Goal: Task Accomplishment & Management: Manage account settings

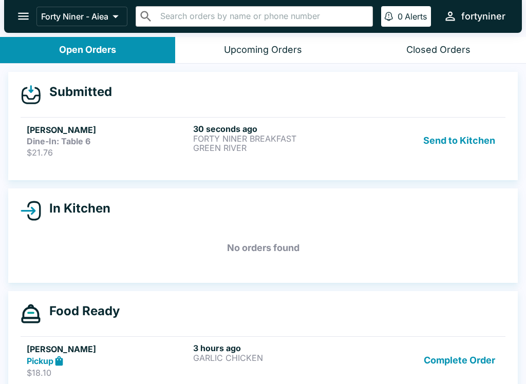
click at [317, 115] on ul "[PERSON_NAME] Dine-In: Table 6 $21.76 30 seconds ago FORTY NINER BREAKFAST GREE…" at bounding box center [263, 140] width 485 height 55
click at [339, 156] on div "30 seconds ago FORTY NINER BREAKFAST GREEN RIVER" at bounding box center [274, 141] width 162 height 34
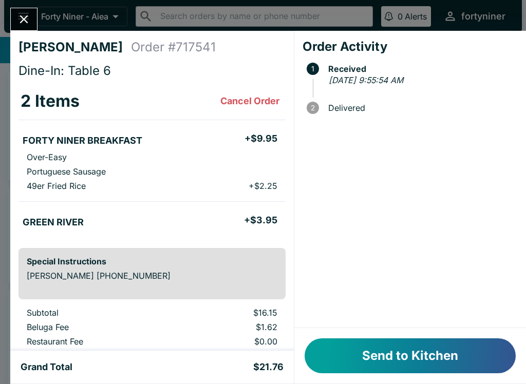
click at [423, 356] on button "Send to Kitchen" at bounding box center [410, 355] width 211 height 35
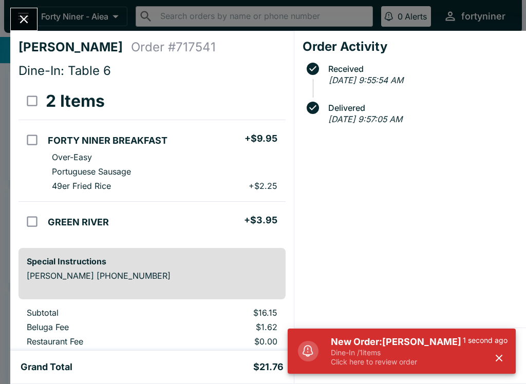
click at [502, 355] on icon "button" at bounding box center [499, 358] width 7 height 7
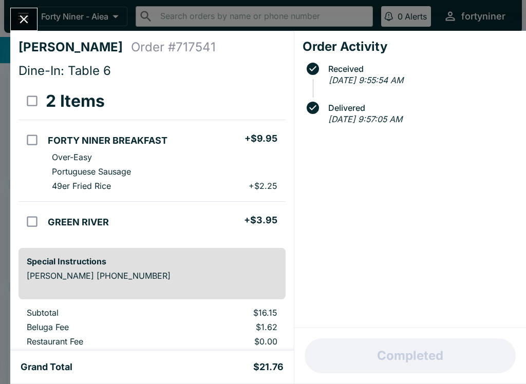
click at [24, 23] on icon "Close" at bounding box center [24, 19] width 14 height 14
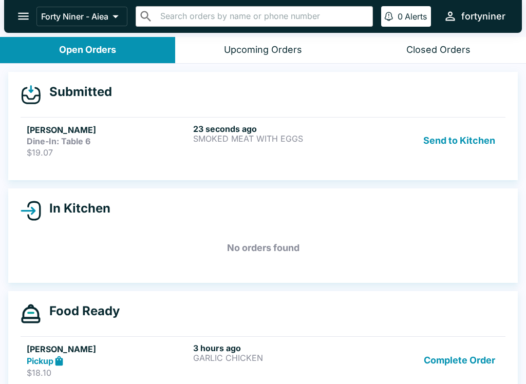
click at [344, 159] on link "[PERSON_NAME]-In: Table 6 $19.07 23 seconds ago SMOKED MEAT WITH EGGS Send to K…" at bounding box center [263, 140] width 485 height 47
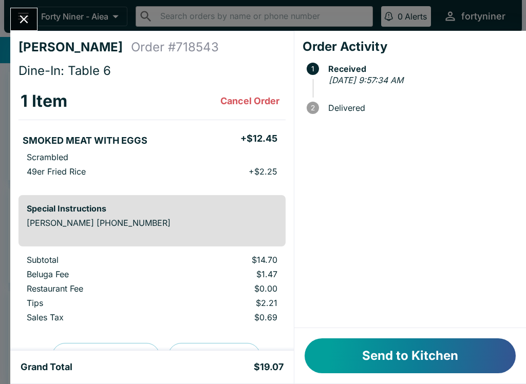
click at [370, 352] on button "Send to Kitchen" at bounding box center [410, 355] width 211 height 35
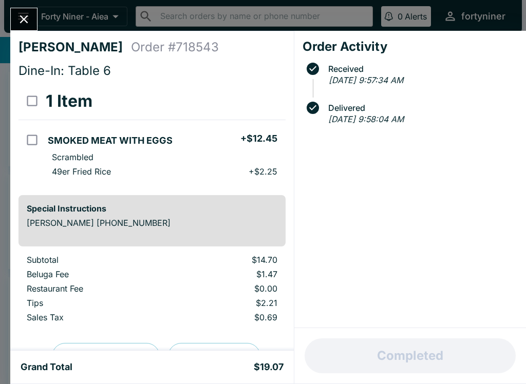
click at [17, 17] on icon "Close" at bounding box center [24, 19] width 14 height 14
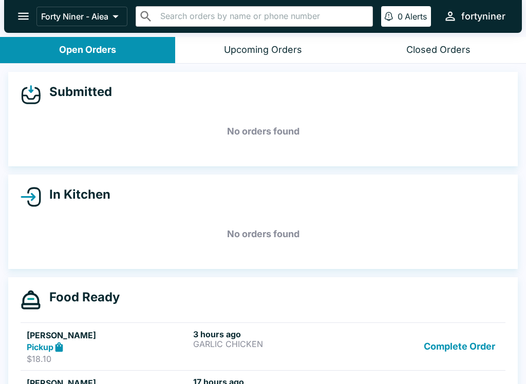
click at [434, 55] on button "Closed Orders" at bounding box center [438, 50] width 175 height 26
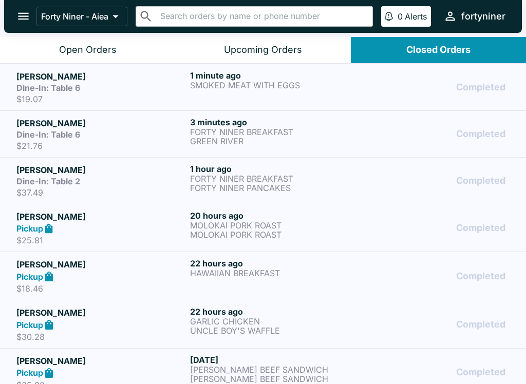
click at [48, 51] on button "Open Orders" at bounding box center [87, 50] width 175 height 26
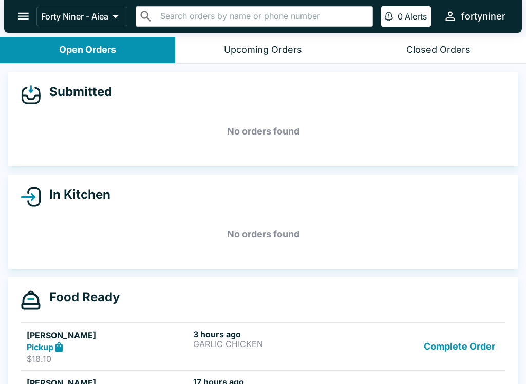
click at [408, 52] on div "Closed Orders" at bounding box center [438, 50] width 64 height 12
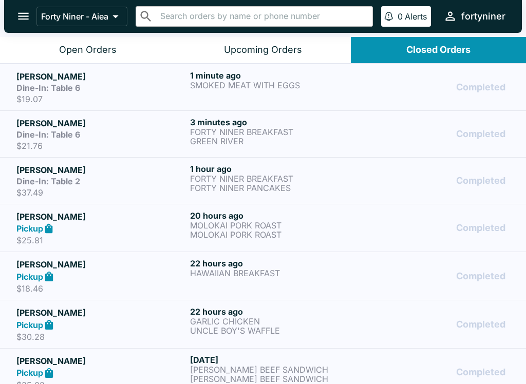
click at [327, 90] on div "1 minute ago SMOKED MEAT WITH EGGS" at bounding box center [274, 87] width 169 height 34
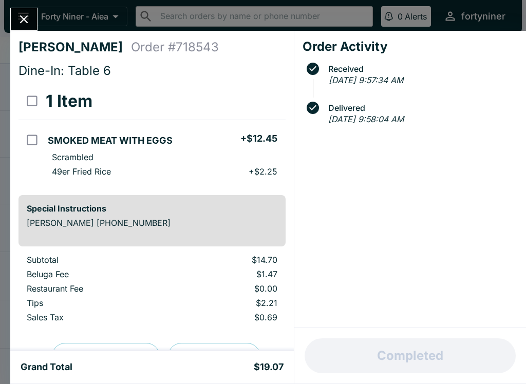
click at [29, 22] on icon "Close" at bounding box center [24, 19] width 14 height 14
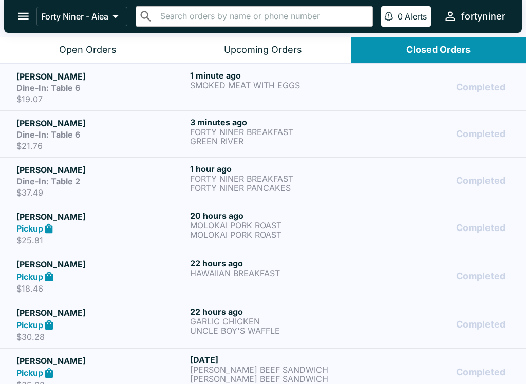
click at [115, 45] on div "Open Orders" at bounding box center [88, 50] width 58 height 12
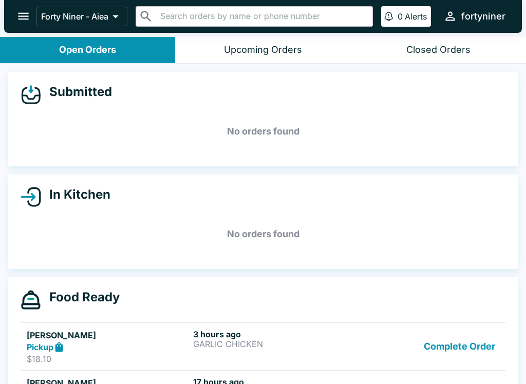
click at [435, 48] on div "Closed Orders" at bounding box center [438, 50] width 64 height 12
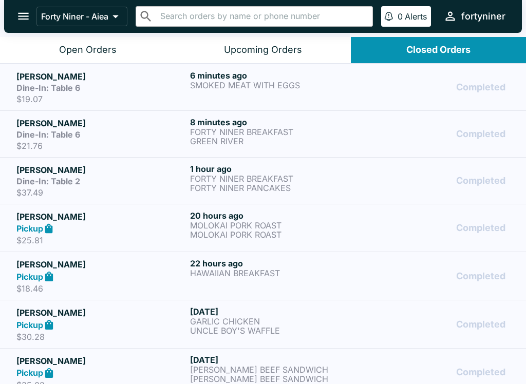
click at [126, 89] on div "Dine-In: Table 6" at bounding box center [100, 88] width 169 height 10
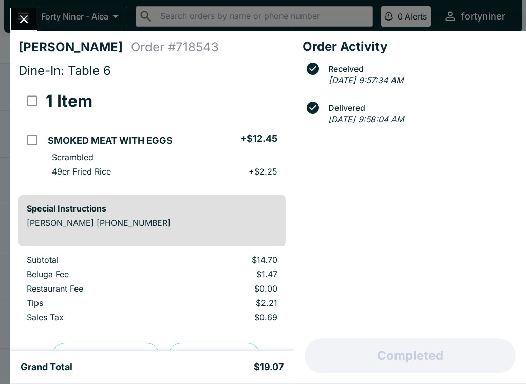
click at [24, 20] on icon "Close" at bounding box center [24, 19] width 8 height 8
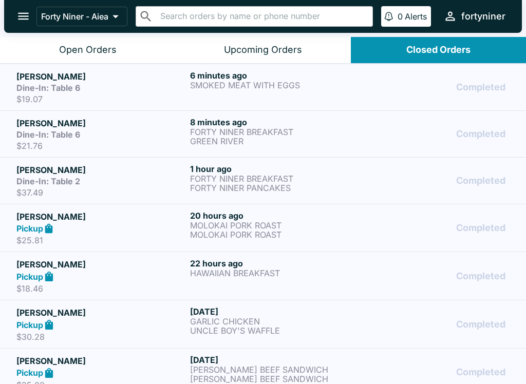
click at [126, 136] on div "Dine-In: Table 6" at bounding box center [100, 134] width 169 height 10
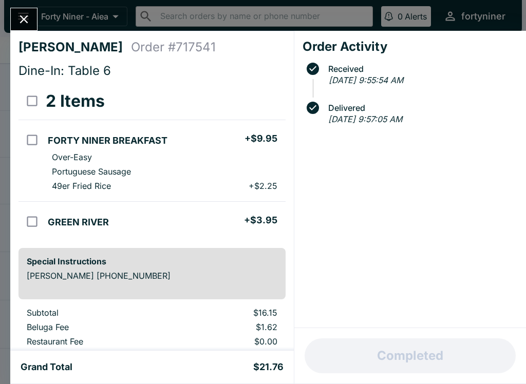
click at [23, 22] on icon "Close" at bounding box center [24, 19] width 8 height 8
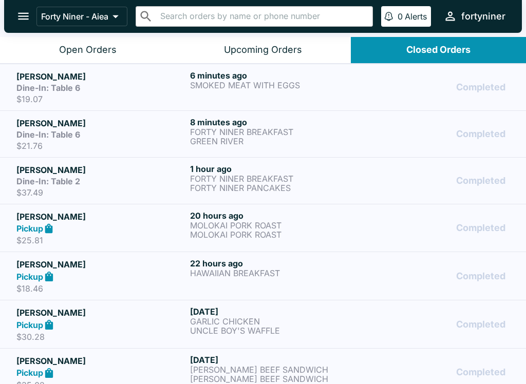
click at [98, 85] on div "Dine-In: Table 6" at bounding box center [100, 88] width 169 height 10
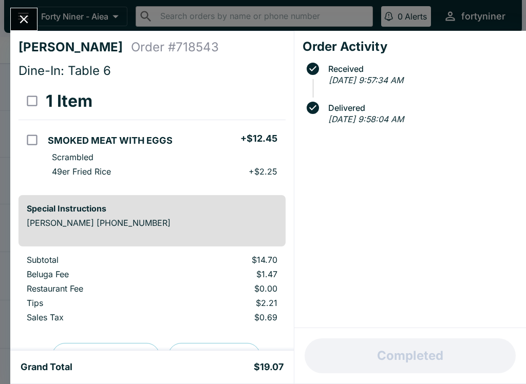
click at [22, 22] on icon "Close" at bounding box center [24, 19] width 8 height 8
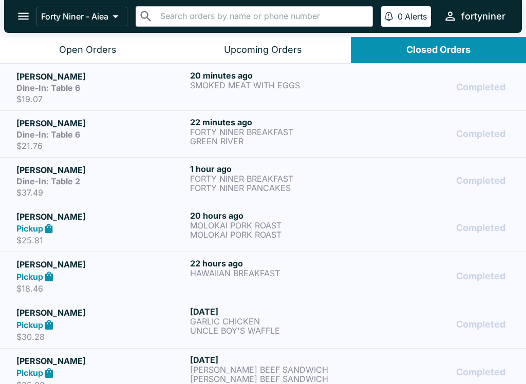
click at [61, 58] on button "Open Orders" at bounding box center [87, 50] width 175 height 26
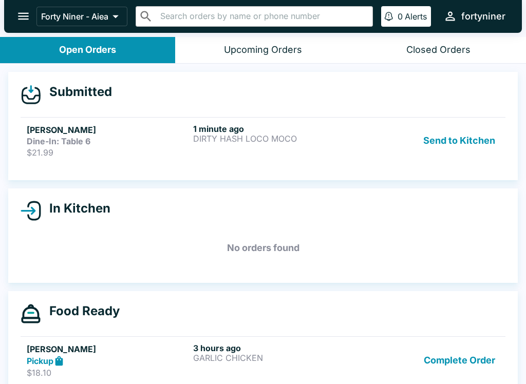
click at [130, 144] on div "Dine-In: Table 6" at bounding box center [108, 141] width 162 height 10
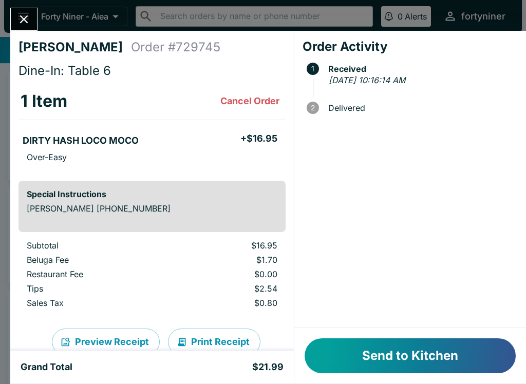
click at [379, 347] on button "Send to Kitchen" at bounding box center [410, 355] width 211 height 35
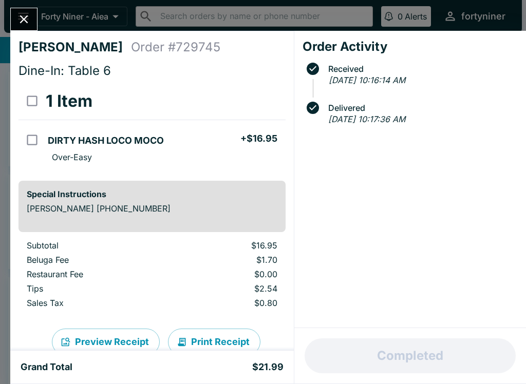
click at [28, 22] on icon "Close" at bounding box center [24, 19] width 14 height 14
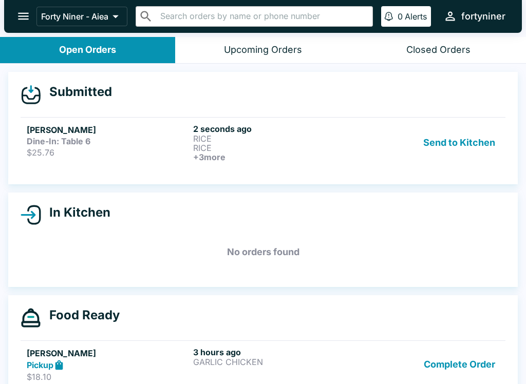
click at [147, 161] on link "[PERSON_NAME] Dine-In: Table 6 $25.76 2 seconds ago RICE RICE + 3 more Send to …" at bounding box center [263, 142] width 485 height 51
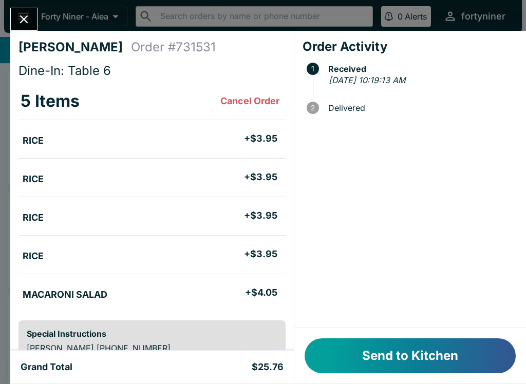
click at [390, 362] on button "Send to Kitchen" at bounding box center [410, 355] width 211 height 35
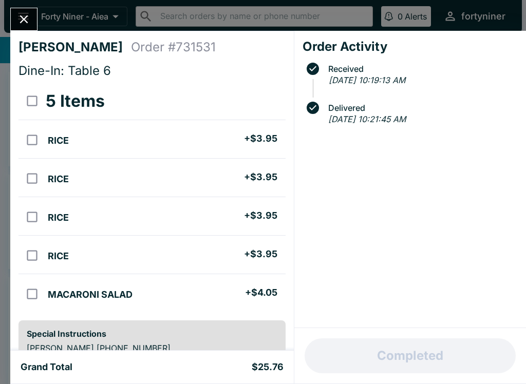
click at [12, 23] on button "Close" at bounding box center [24, 19] width 26 height 22
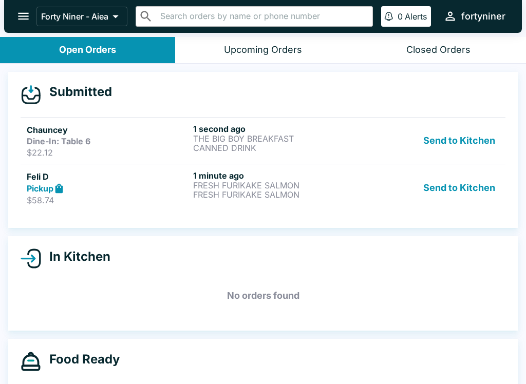
scroll to position [2, 0]
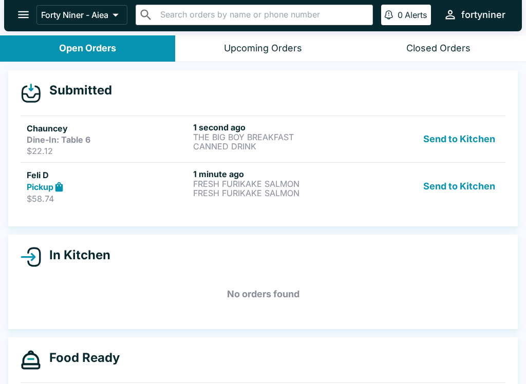
click at [460, 37] on button "Closed Orders" at bounding box center [438, 48] width 175 height 26
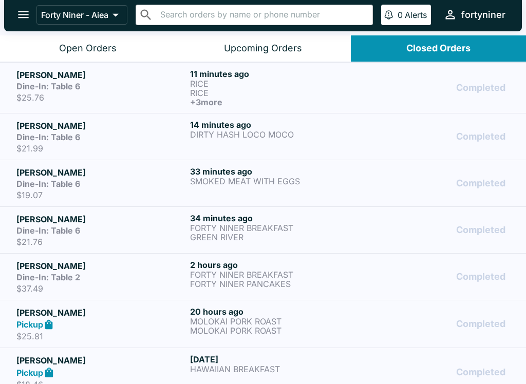
click at [95, 45] on div "Open Orders" at bounding box center [88, 49] width 58 height 12
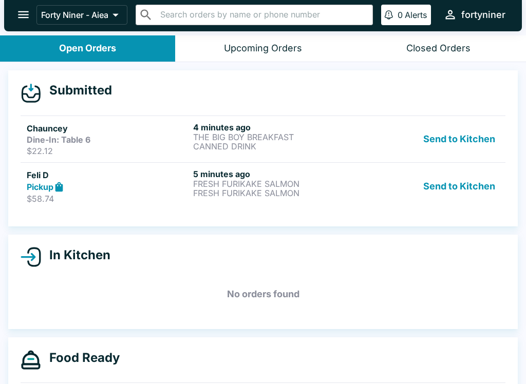
click at [365, 202] on div "Send to Kitchen" at bounding box center [429, 186] width 139 height 35
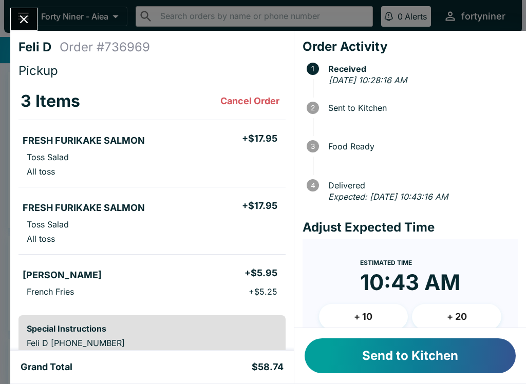
click at [395, 364] on button "Send to Kitchen" at bounding box center [410, 355] width 211 height 35
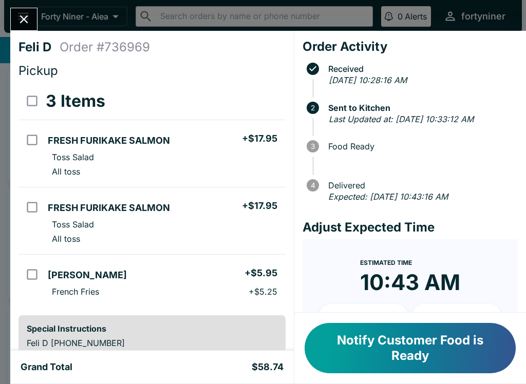
click at [22, 21] on icon "Close" at bounding box center [24, 19] width 8 height 8
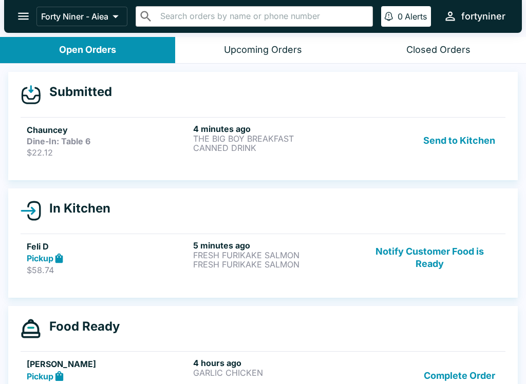
click at [116, 144] on div "Dine-In: Table 6" at bounding box center [108, 141] width 162 height 10
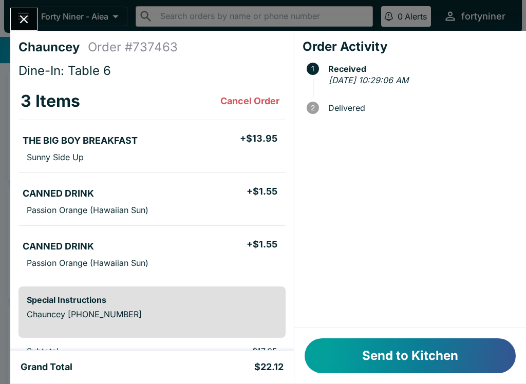
click at [399, 361] on button "Send to Kitchen" at bounding box center [410, 355] width 211 height 35
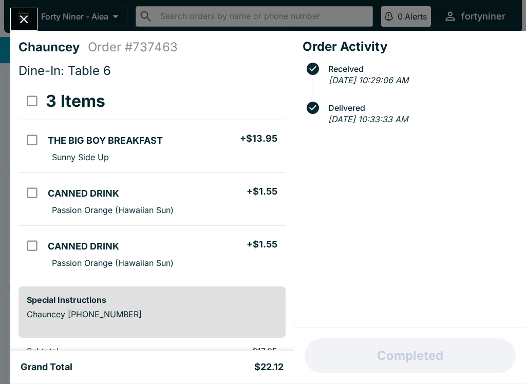
click at [21, 14] on icon "Close" at bounding box center [24, 19] width 14 height 14
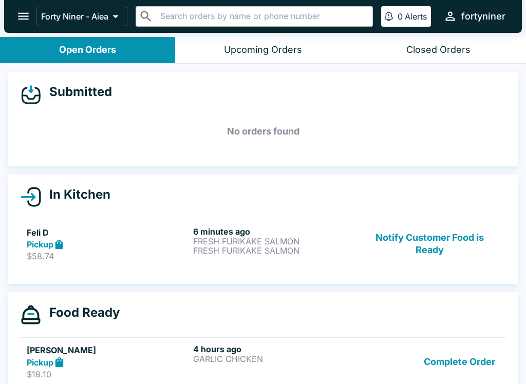
click at [410, 48] on div "Closed Orders" at bounding box center [438, 50] width 64 height 12
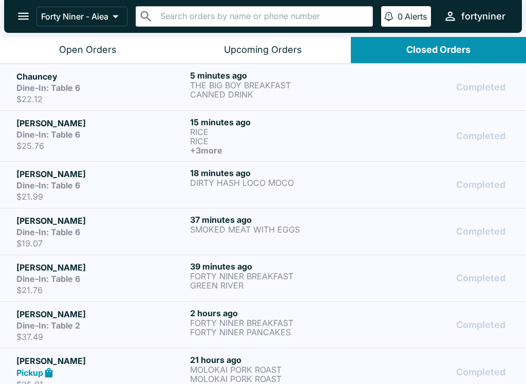
click at [117, 49] on button "Open Orders" at bounding box center [87, 50] width 175 height 26
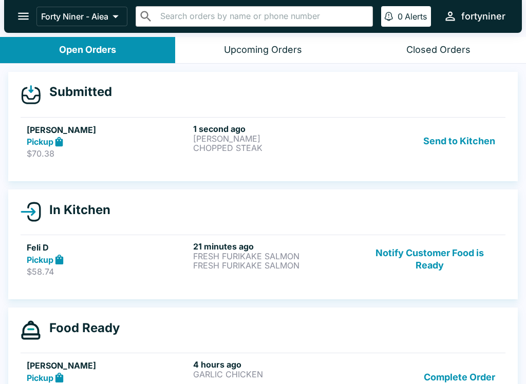
click at [126, 142] on div "Pickup" at bounding box center [108, 142] width 162 height 12
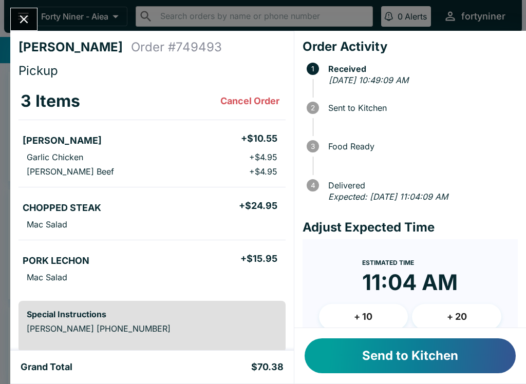
click at [365, 348] on button "Send to Kitchen" at bounding box center [410, 355] width 211 height 35
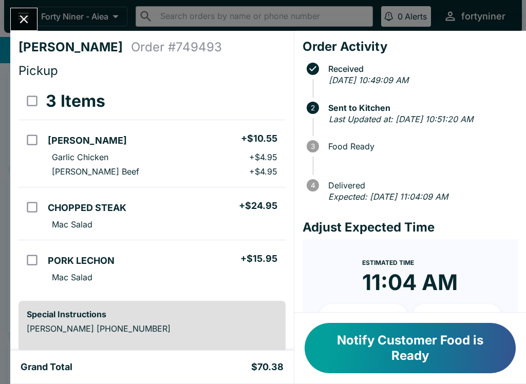
click at [16, 28] on button "Close" at bounding box center [24, 19] width 26 height 22
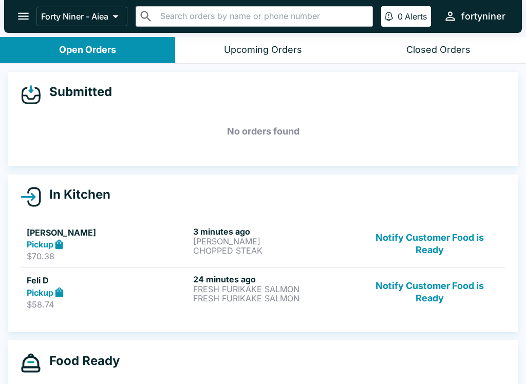
scroll to position [2, 0]
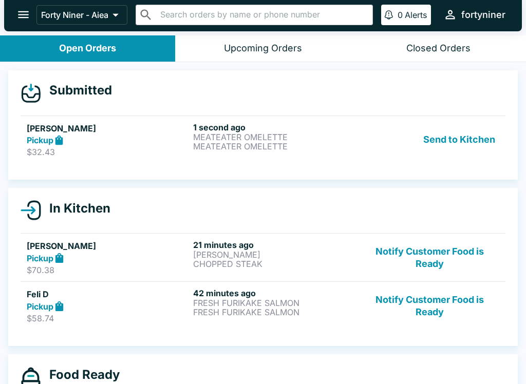
click at [106, 137] on div "Pickup" at bounding box center [108, 141] width 162 height 12
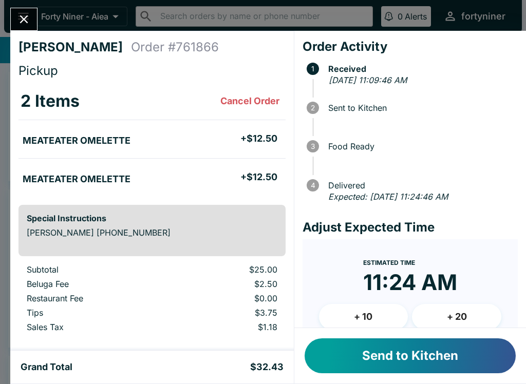
click at [401, 369] on button "Send to Kitchen" at bounding box center [410, 355] width 211 height 35
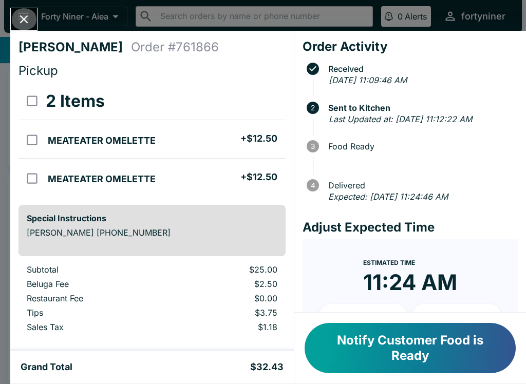
click at [14, 21] on button "Close" at bounding box center [24, 19] width 26 height 22
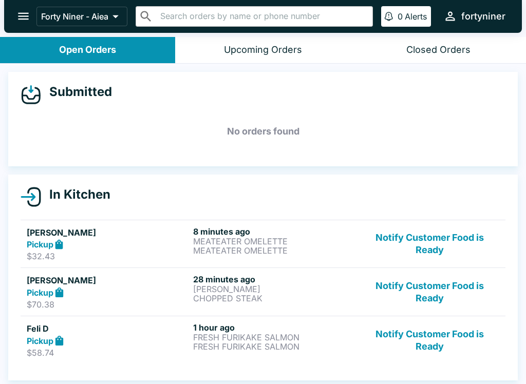
click at [406, 252] on button "Notify Customer Food is Ready" at bounding box center [429, 243] width 139 height 35
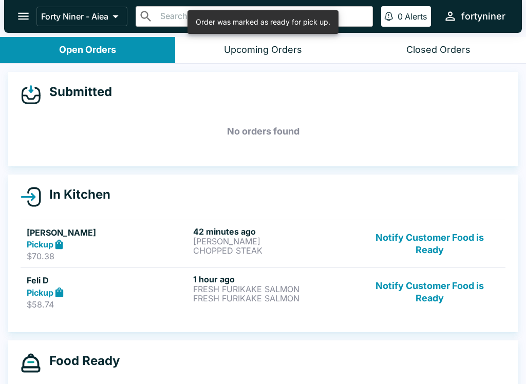
click at [419, 254] on button "Notify Customer Food is Ready" at bounding box center [429, 243] width 139 height 35
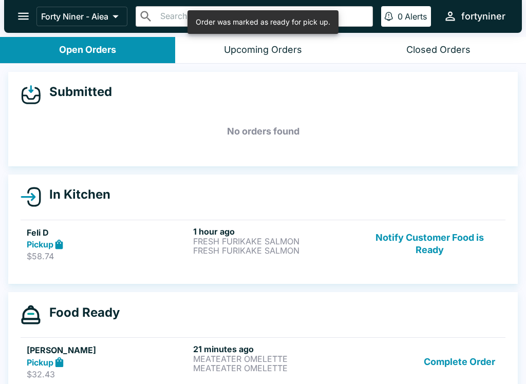
click at [414, 250] on button "Notify Customer Food is Ready" at bounding box center [429, 243] width 139 height 35
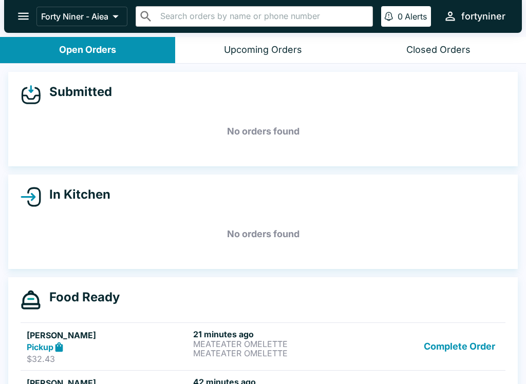
click at [178, 10] on input "text" at bounding box center [262, 16] width 211 height 14
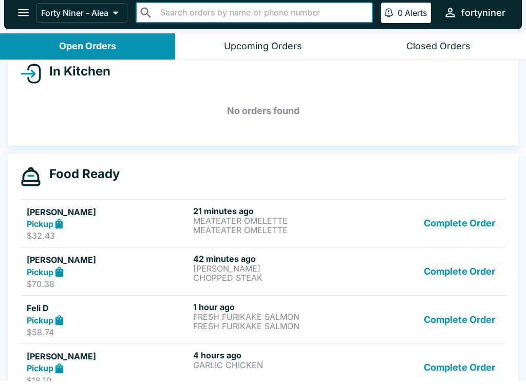
scroll to position [112, 0]
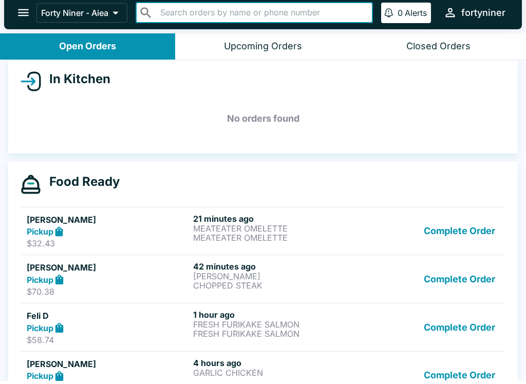
click at [20, 83] on div "In Kitchen No orders found" at bounding box center [262, 110] width 509 height 94
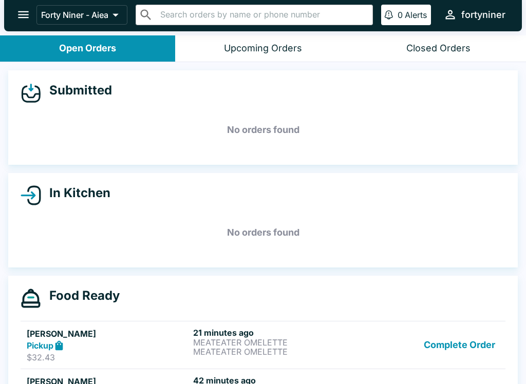
scroll to position [0, 0]
